Goal: Download file/media

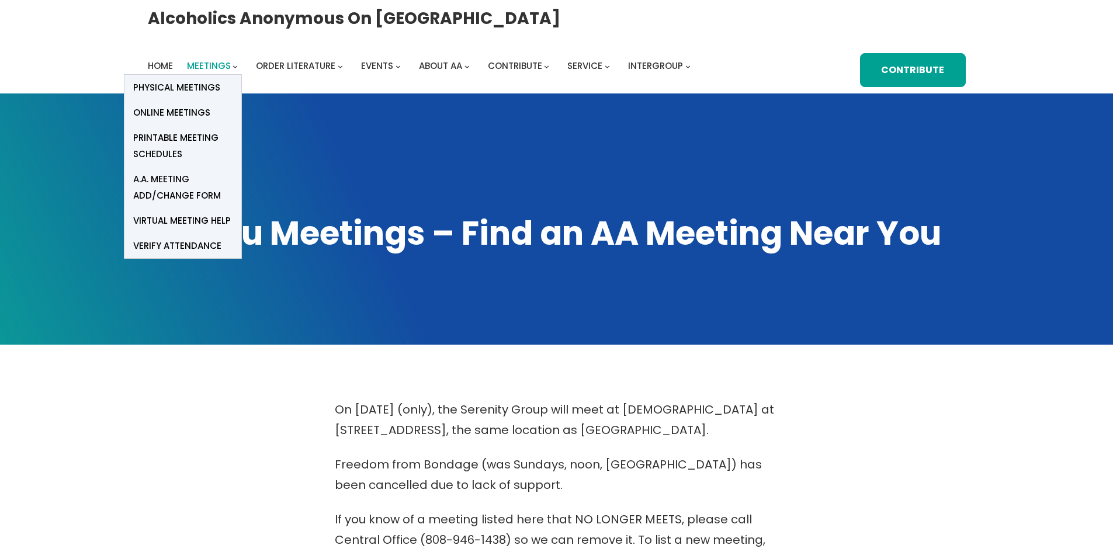
click at [231, 60] on span "Meetings" at bounding box center [209, 66] width 44 height 12
click at [232, 130] on span "Printable Meeting Schedules" at bounding box center [182, 146] width 99 height 33
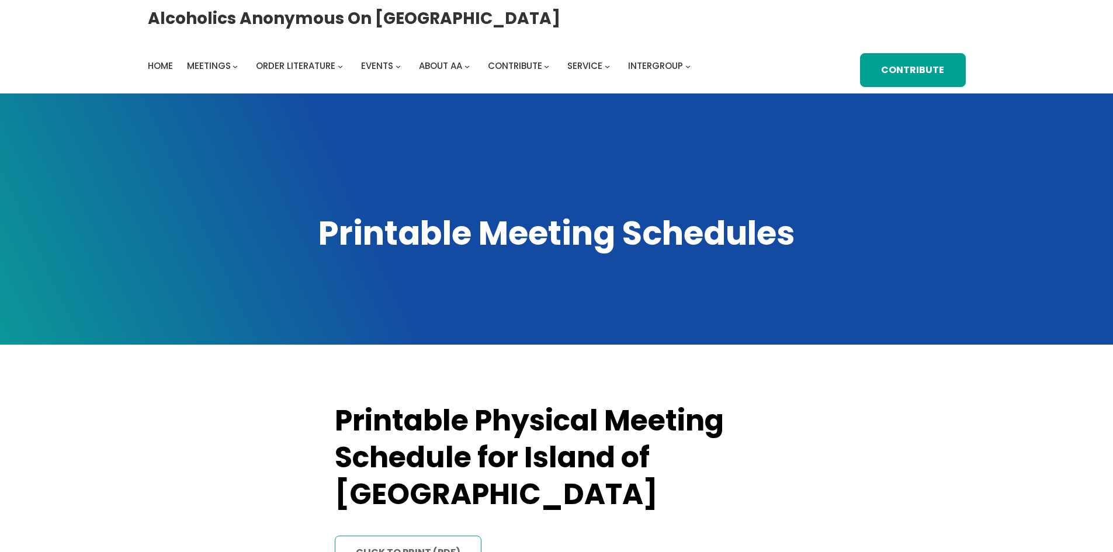
click at [399, 536] on link "click to print (PDF)" at bounding box center [408, 553] width 147 height 34
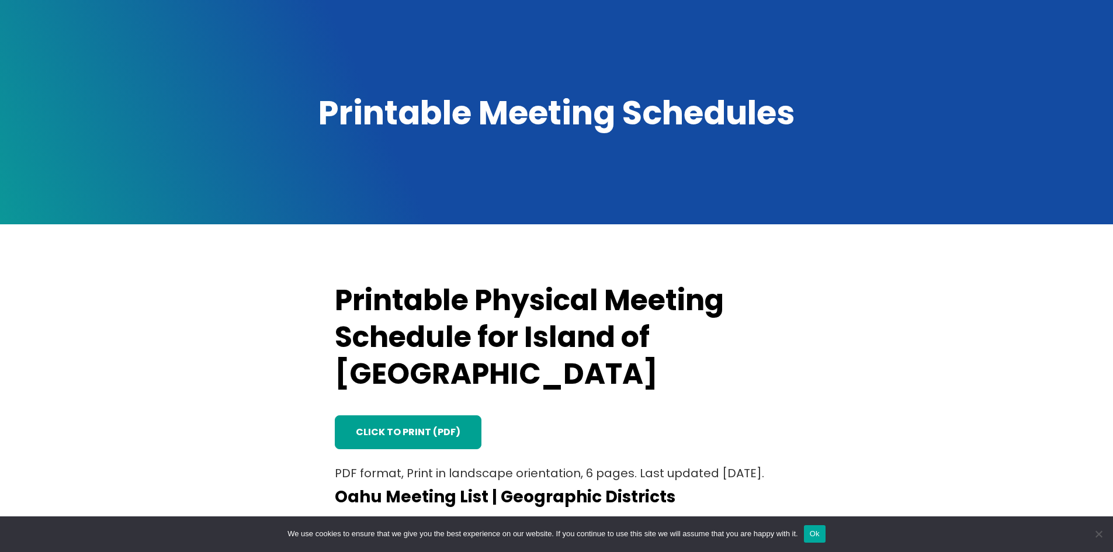
scroll to position [175, 0]
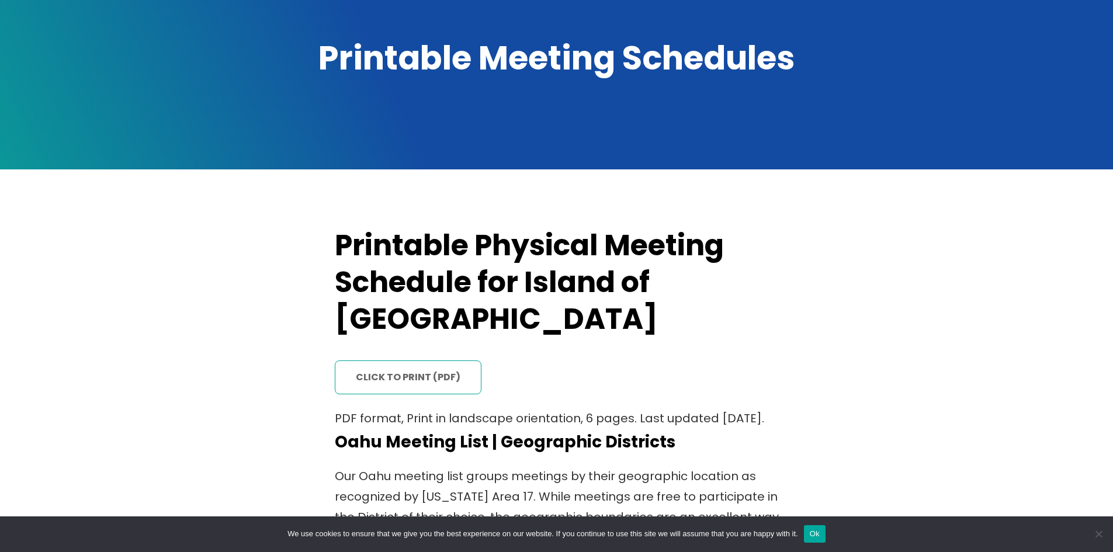
click at [418, 360] on link "click to print (PDF)" at bounding box center [408, 377] width 147 height 34
click at [391, 360] on link "click to print (PDF)" at bounding box center [408, 377] width 147 height 34
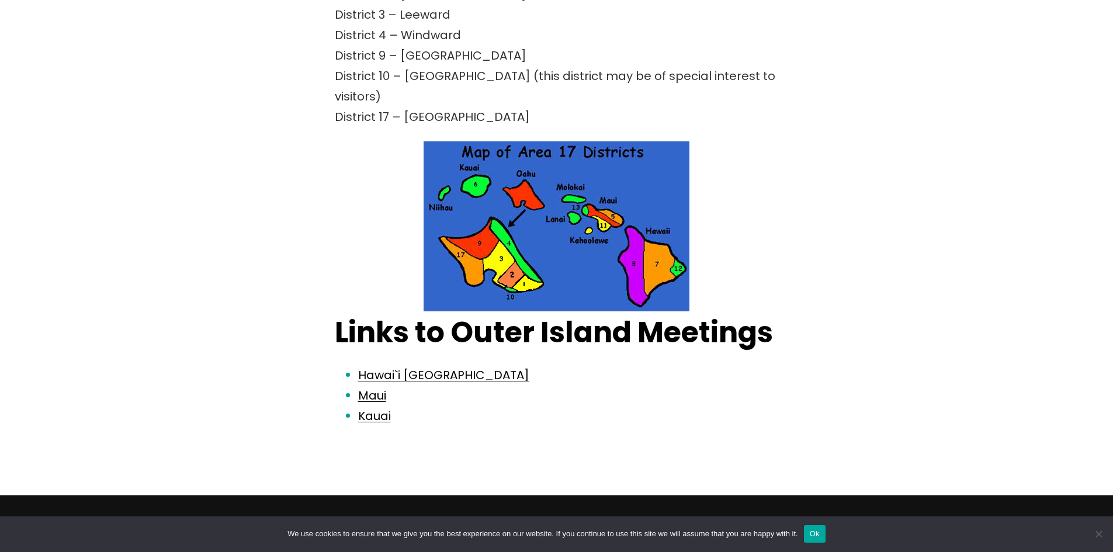
scroll to position [1037, 0]
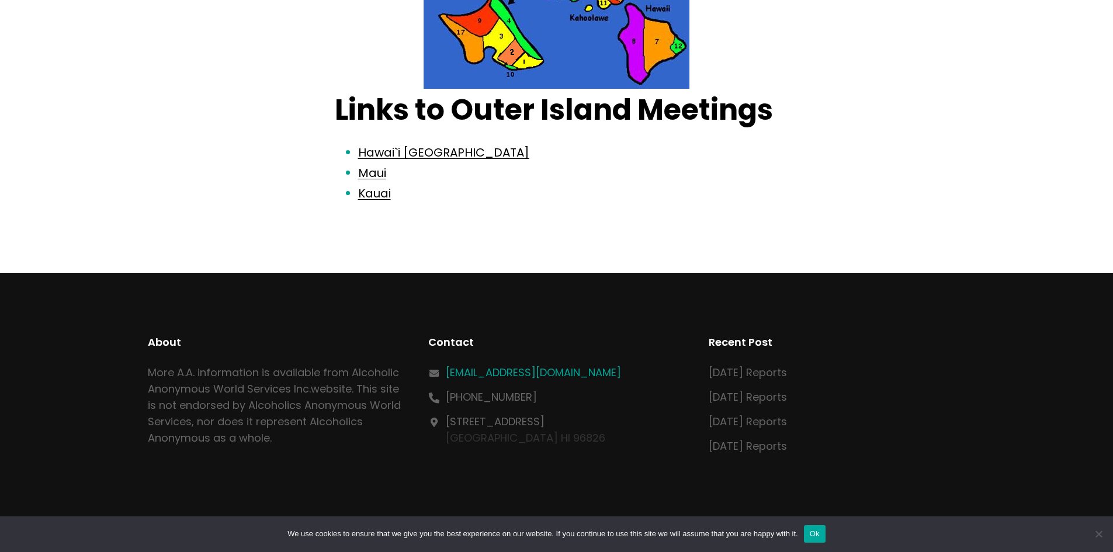
drag, startPoint x: 623, startPoint y: 338, endPoint x: 449, endPoint y: 336, distance: 174.7
click at [449, 364] on div "[EMAIL_ADDRESS][DOMAIN_NAME]" at bounding box center [556, 372] width 257 height 16
copy link "[EMAIL_ADDRESS][DOMAIN_NAME]"
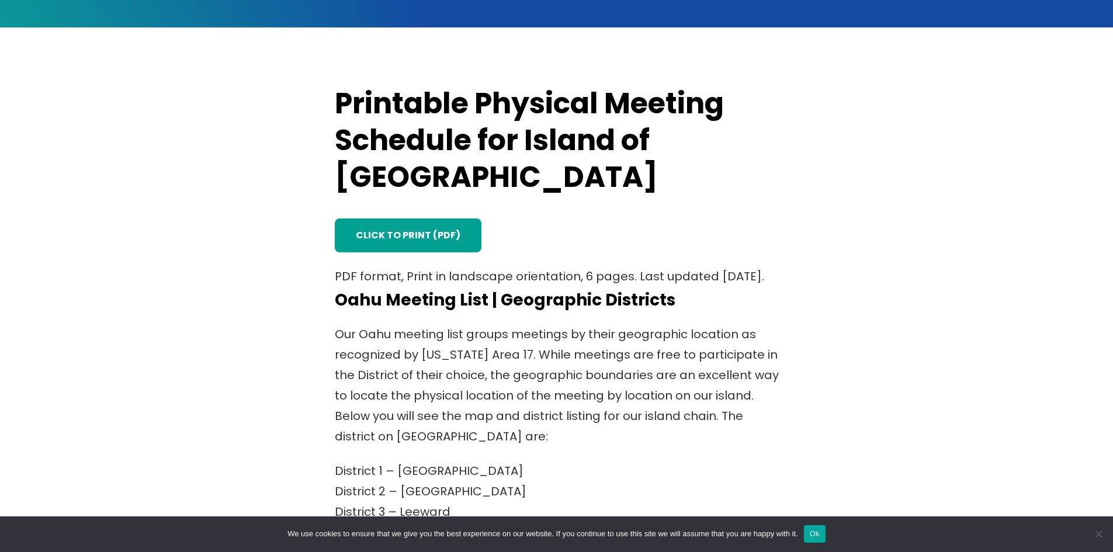
scroll to position [277, 0]
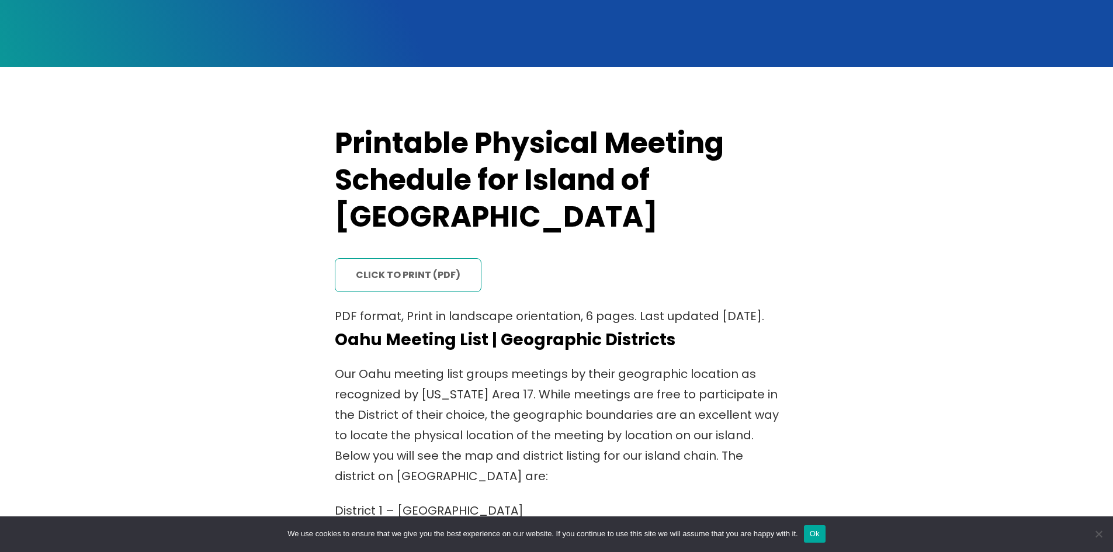
click at [356, 258] on link "click to print (PDF)" at bounding box center [408, 275] width 147 height 34
